Goal: Task Accomplishment & Management: Use online tool/utility

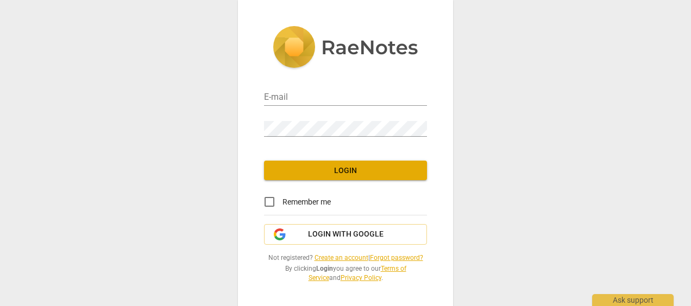
type input "[PERSON_NAME][EMAIL_ADDRESS][PERSON_NAME][DOMAIN_NAME]"
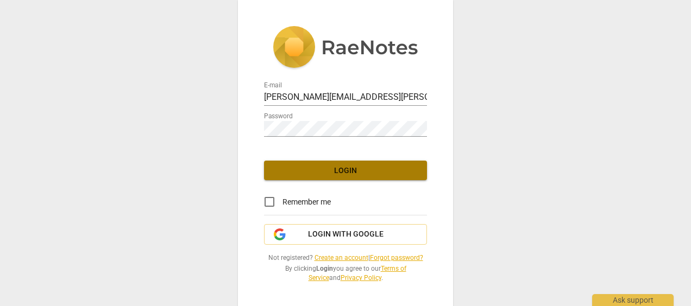
click at [312, 176] on button "Login" at bounding box center [345, 171] width 163 height 20
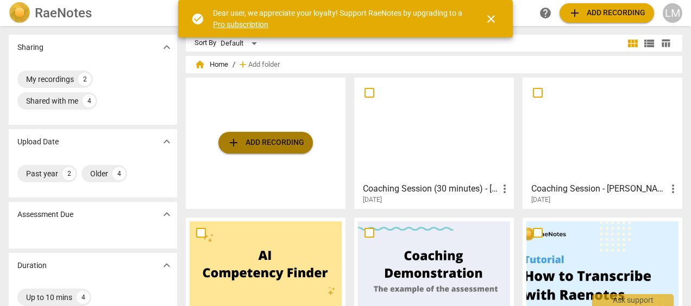
click at [282, 143] on span "add Add recording" at bounding box center [265, 142] width 77 height 13
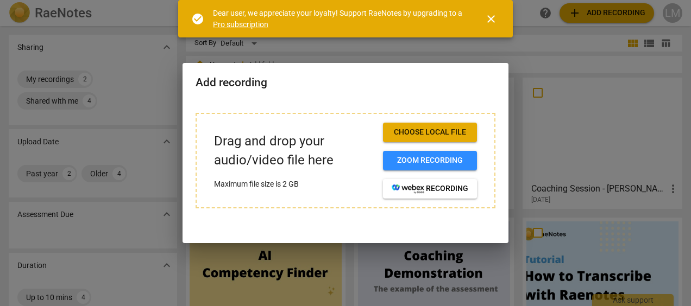
click at [387, 134] on button "Choose local file" at bounding box center [430, 133] width 94 height 20
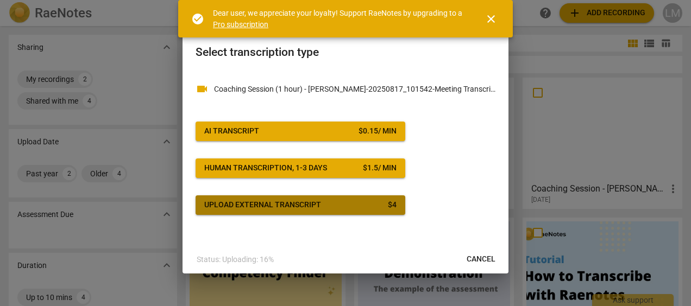
click at [340, 207] on span "Upload external transcript $ 4" at bounding box center [300, 205] width 192 height 11
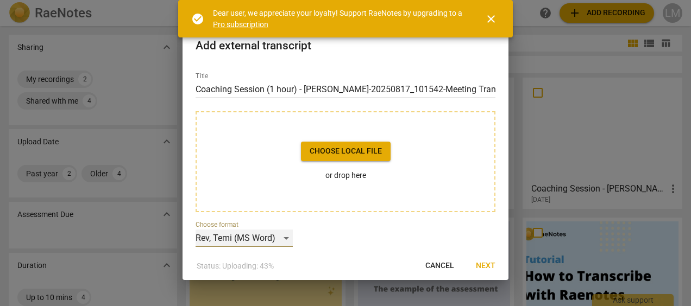
click at [289, 236] on div "Rev, Temi (MS Word)" at bounding box center [244, 238] width 97 height 17
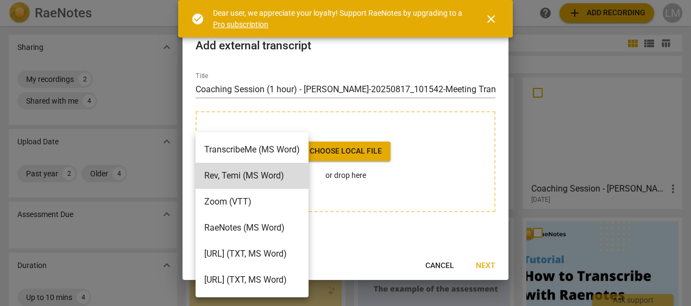
click at [371, 242] on div at bounding box center [345, 153] width 691 height 306
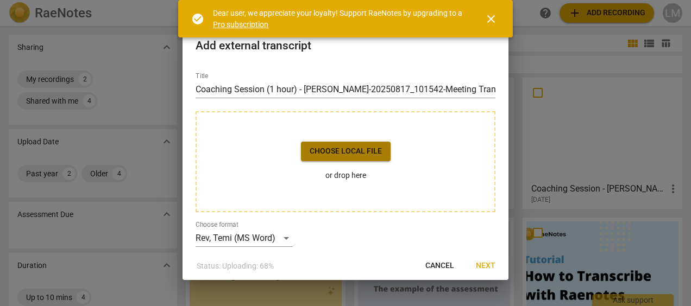
click at [360, 154] on span "Choose local file" at bounding box center [346, 151] width 72 height 11
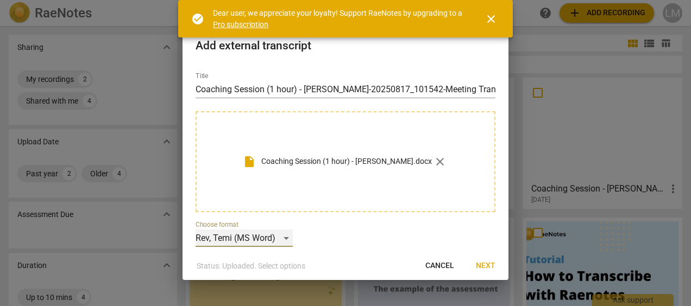
click at [288, 236] on div "Rev, Temi (MS Word)" at bounding box center [244, 238] width 97 height 17
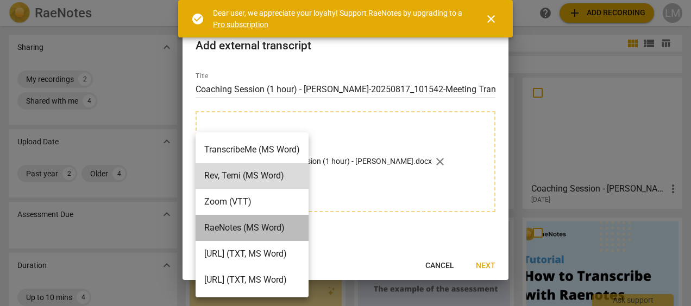
click at [297, 225] on li "RaeNotes (MS Word)" at bounding box center [252, 228] width 113 height 26
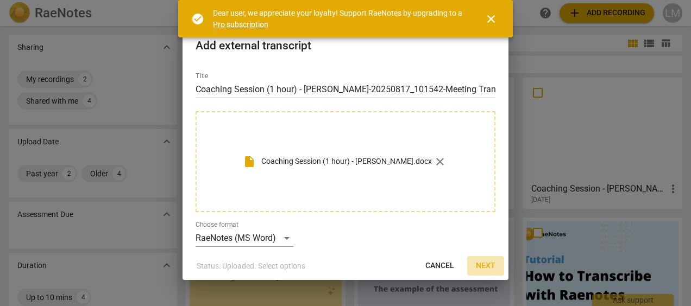
click at [486, 268] on span "Next" at bounding box center [486, 266] width 20 height 11
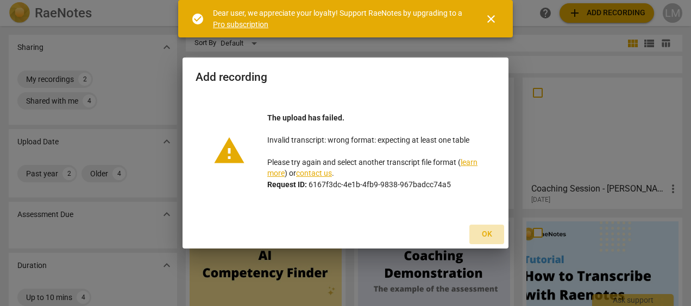
click at [488, 233] on span "Ok" at bounding box center [486, 234] width 17 height 11
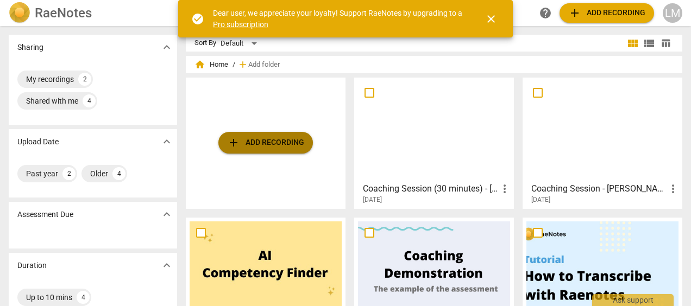
click at [291, 148] on span "add Add recording" at bounding box center [265, 142] width 77 height 13
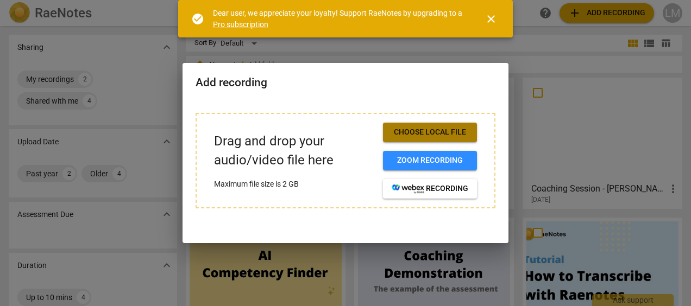
click at [418, 141] on button "Choose local file" at bounding box center [430, 133] width 94 height 20
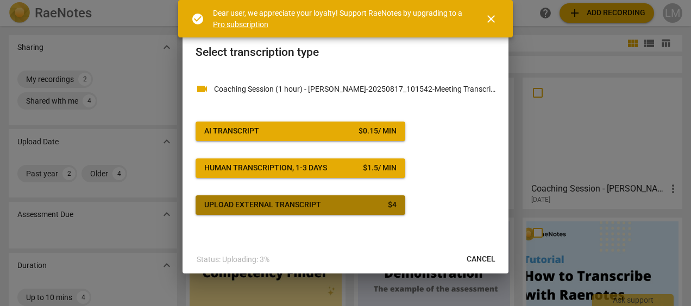
click at [334, 205] on span "Upload external transcript $ 4" at bounding box center [300, 205] width 192 height 11
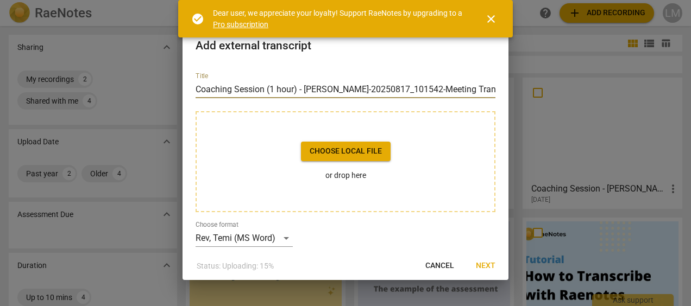
click at [298, 88] on input "Coaching Session (1 hour) - [PERSON_NAME]-20250817_101542-Meeting Transcript" at bounding box center [346, 89] width 300 height 17
type input "Coaching Session - [PERSON_NAME]-20250817_101542-Meeting Transcript"
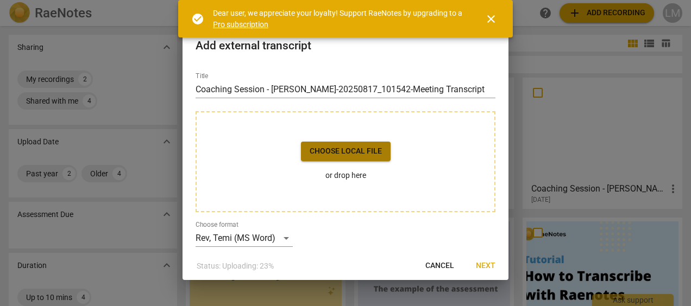
click at [325, 143] on button "Choose local file" at bounding box center [346, 152] width 90 height 20
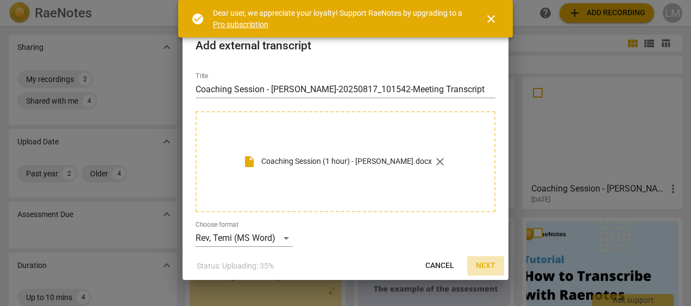
click at [489, 268] on span "Next" at bounding box center [486, 266] width 20 height 11
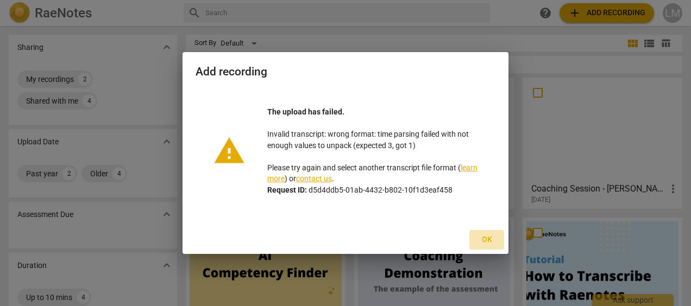
click at [489, 236] on span "Ok" at bounding box center [486, 240] width 17 height 11
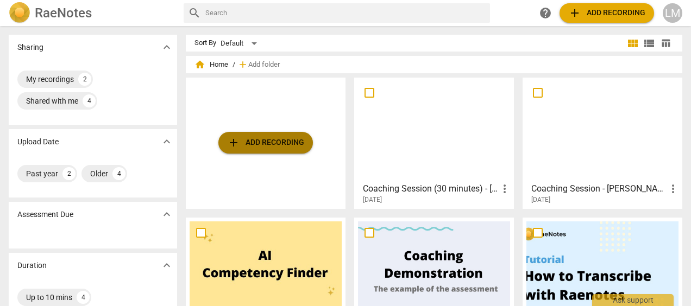
click at [277, 148] on span "add Add recording" at bounding box center [265, 142] width 77 height 13
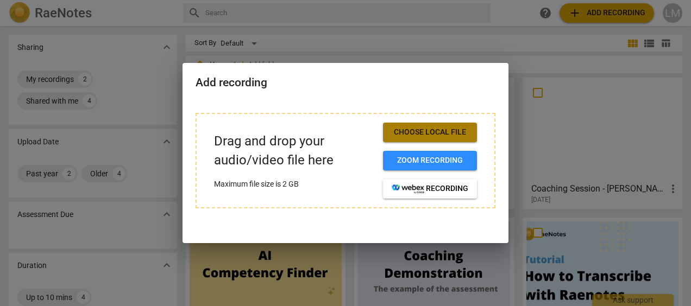
click at [413, 141] on button "Choose local file" at bounding box center [430, 133] width 94 height 20
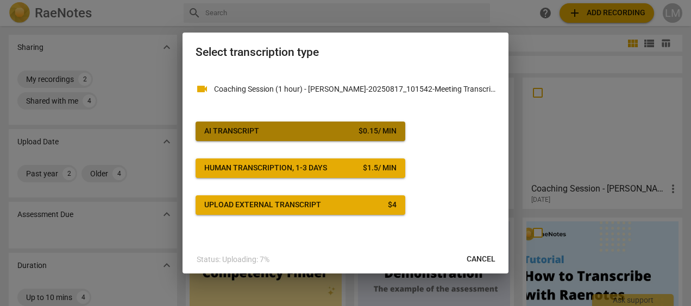
click at [323, 134] on span "AI Transcript $ 0.15 / min" at bounding box center [300, 131] width 192 height 11
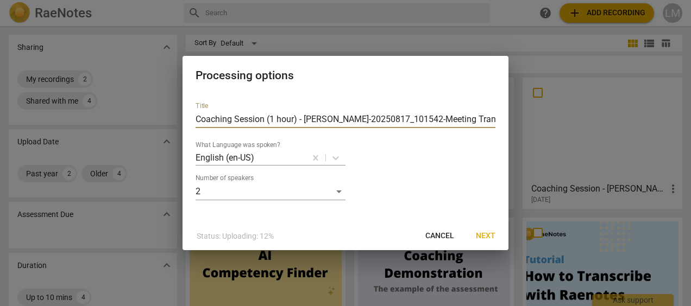
click at [298, 121] on input "Coaching Session (1 hour) - [PERSON_NAME]-20250817_101542-Meeting Transcript" at bounding box center [346, 119] width 300 height 17
type input "Coaching Session - [PERSON_NAME]-20250817_101542-Meeting Transcript"
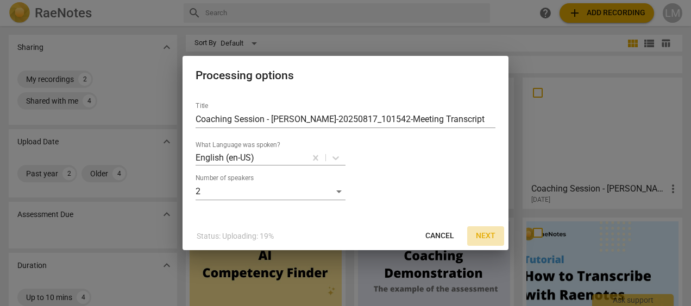
click at [490, 238] on span "Next" at bounding box center [486, 236] width 20 height 11
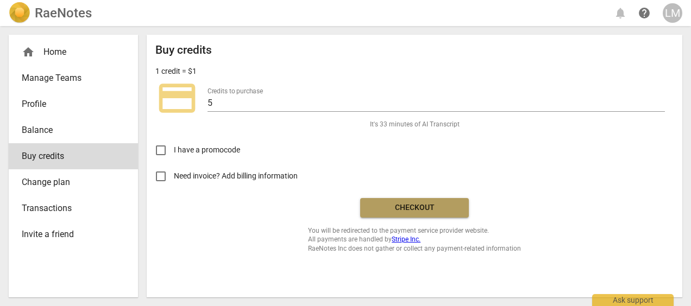
click at [422, 207] on span "Checkout" at bounding box center [414, 208] width 91 height 11
